Goal: Navigation & Orientation: Find specific page/section

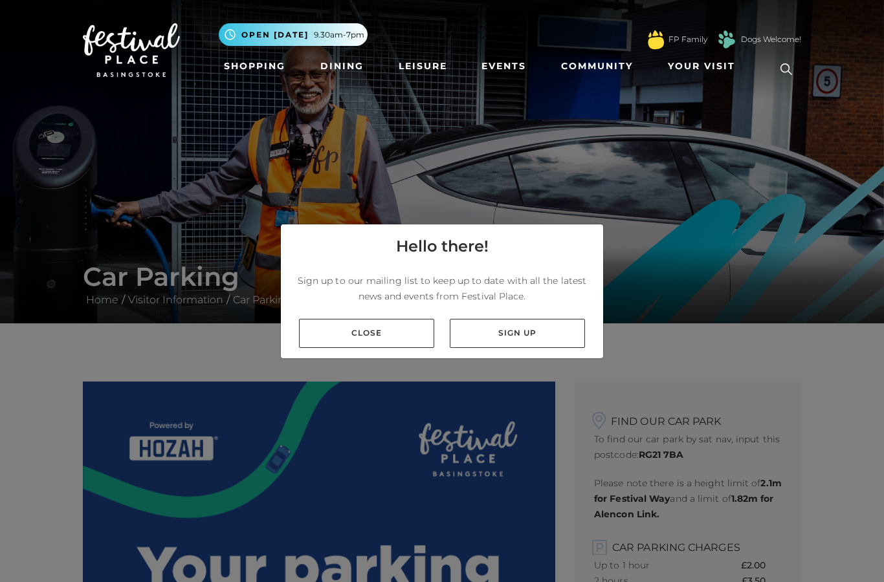
click at [362, 348] on link "Close" at bounding box center [366, 333] width 135 height 29
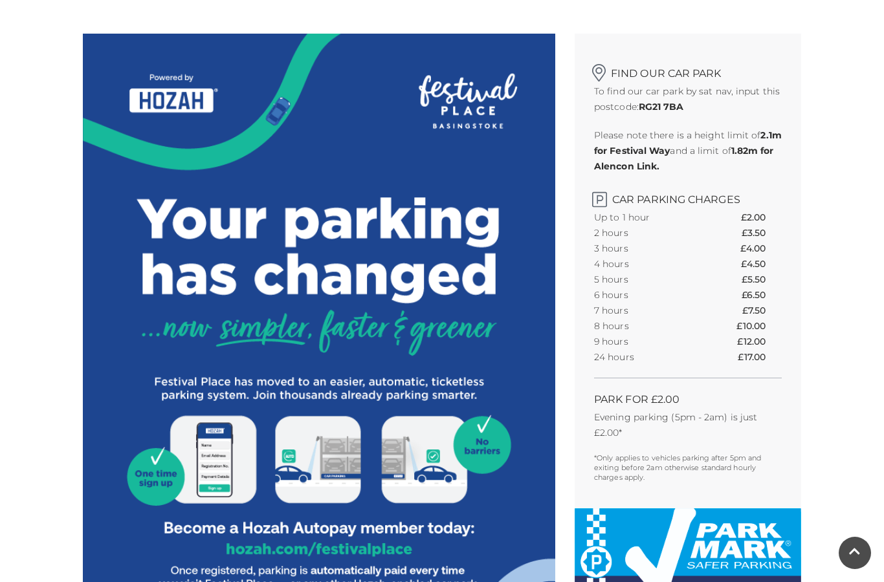
scroll to position [348, 0]
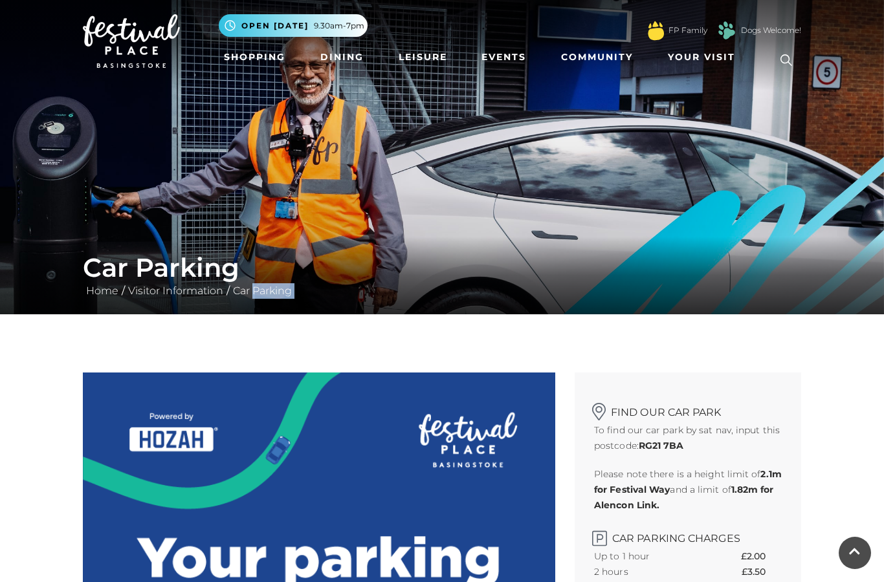
scroll to position [0, 0]
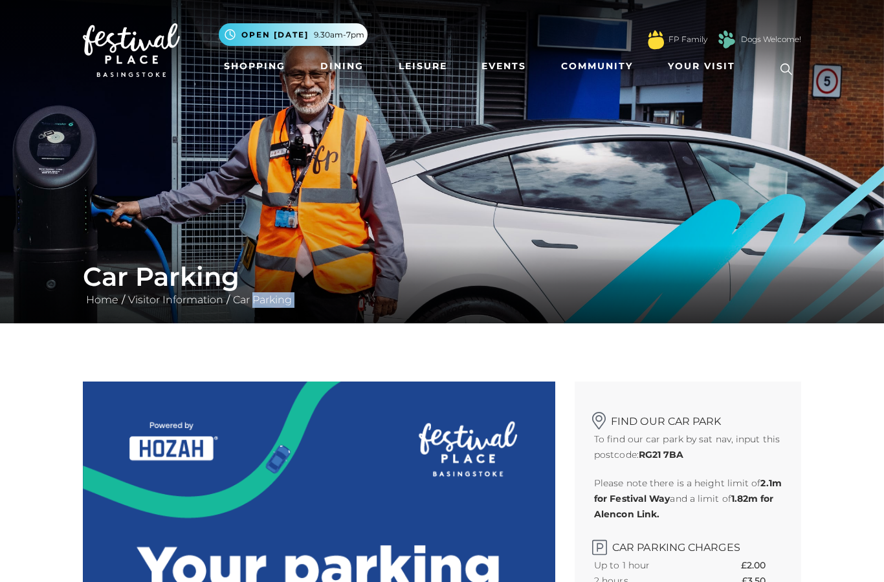
click at [689, 58] on link "Your Visit" at bounding box center [705, 66] width 84 height 24
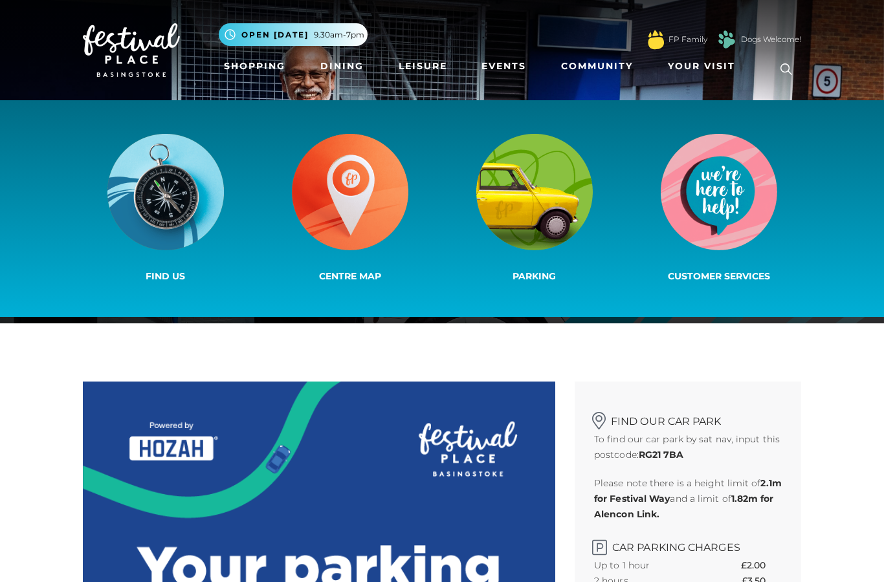
click at [537, 192] on img at bounding box center [534, 192] width 116 height 116
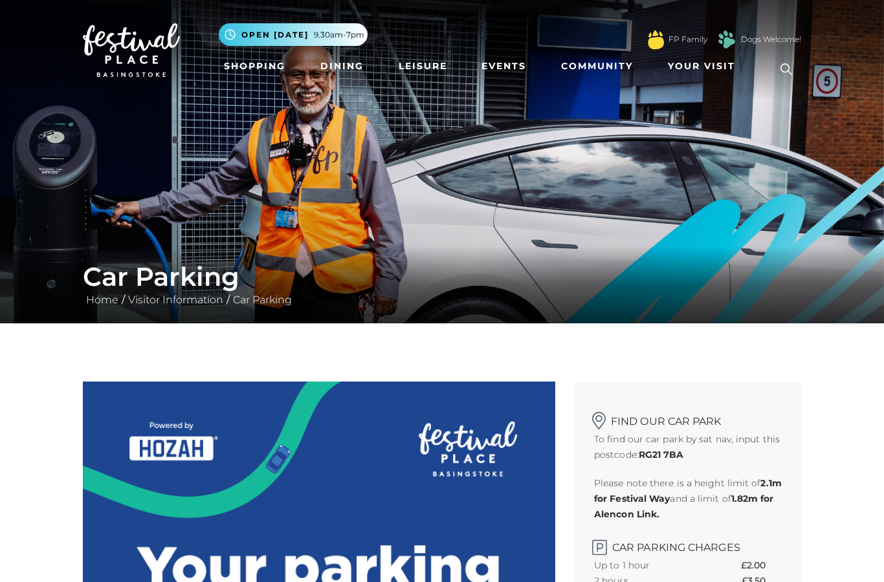
click at [173, 304] on link "Visitor Information" at bounding box center [176, 300] width 102 height 12
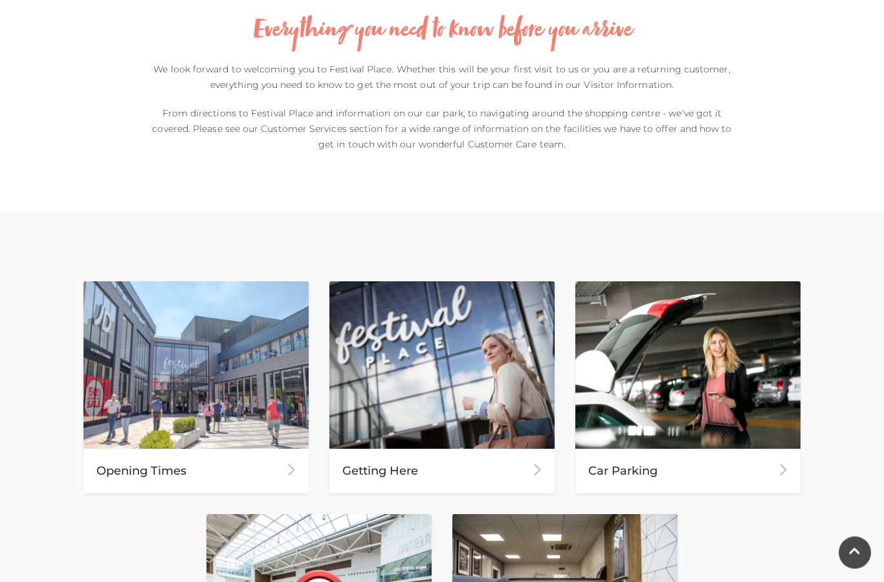
scroll to position [360, 0]
click at [612, 463] on div "Car Parking" at bounding box center [687, 471] width 225 height 45
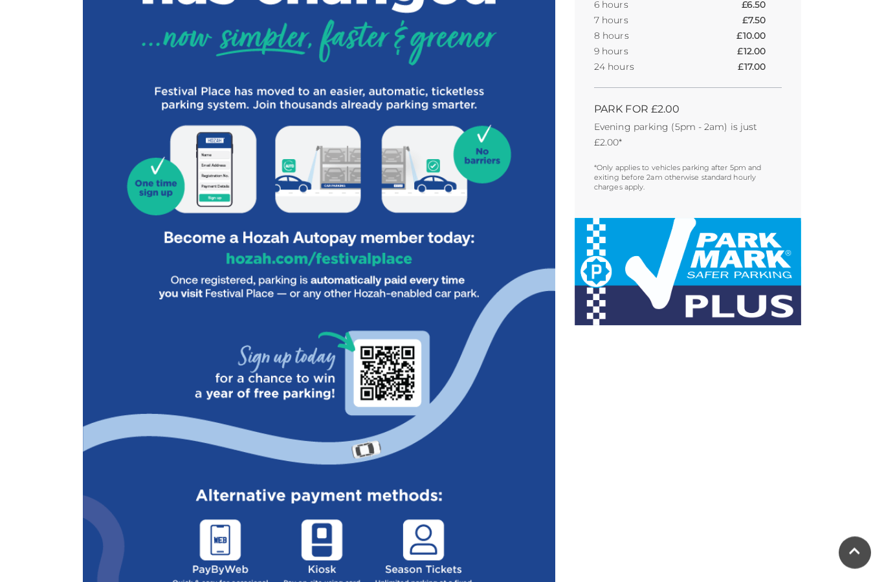
scroll to position [639, 0]
